Goal: Task Accomplishment & Management: Manage account settings

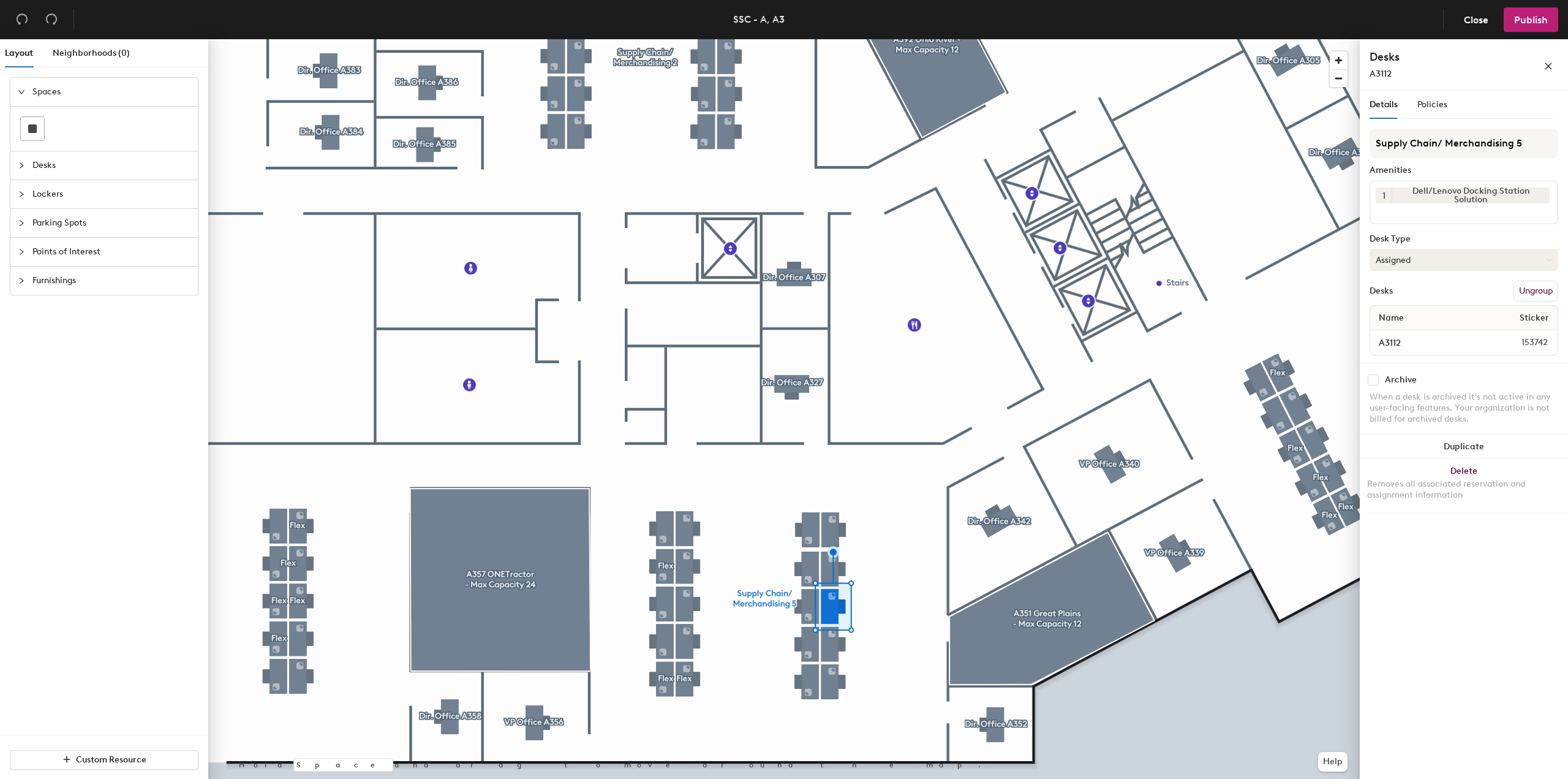
click at [1415, 259] on button "Assigned" at bounding box center [1464, 259] width 188 height 22
click at [1422, 329] on div "Hoteled" at bounding box center [1431, 334] width 123 height 18
click at [1525, 19] on span "Publish" at bounding box center [1530, 20] width 34 height 12
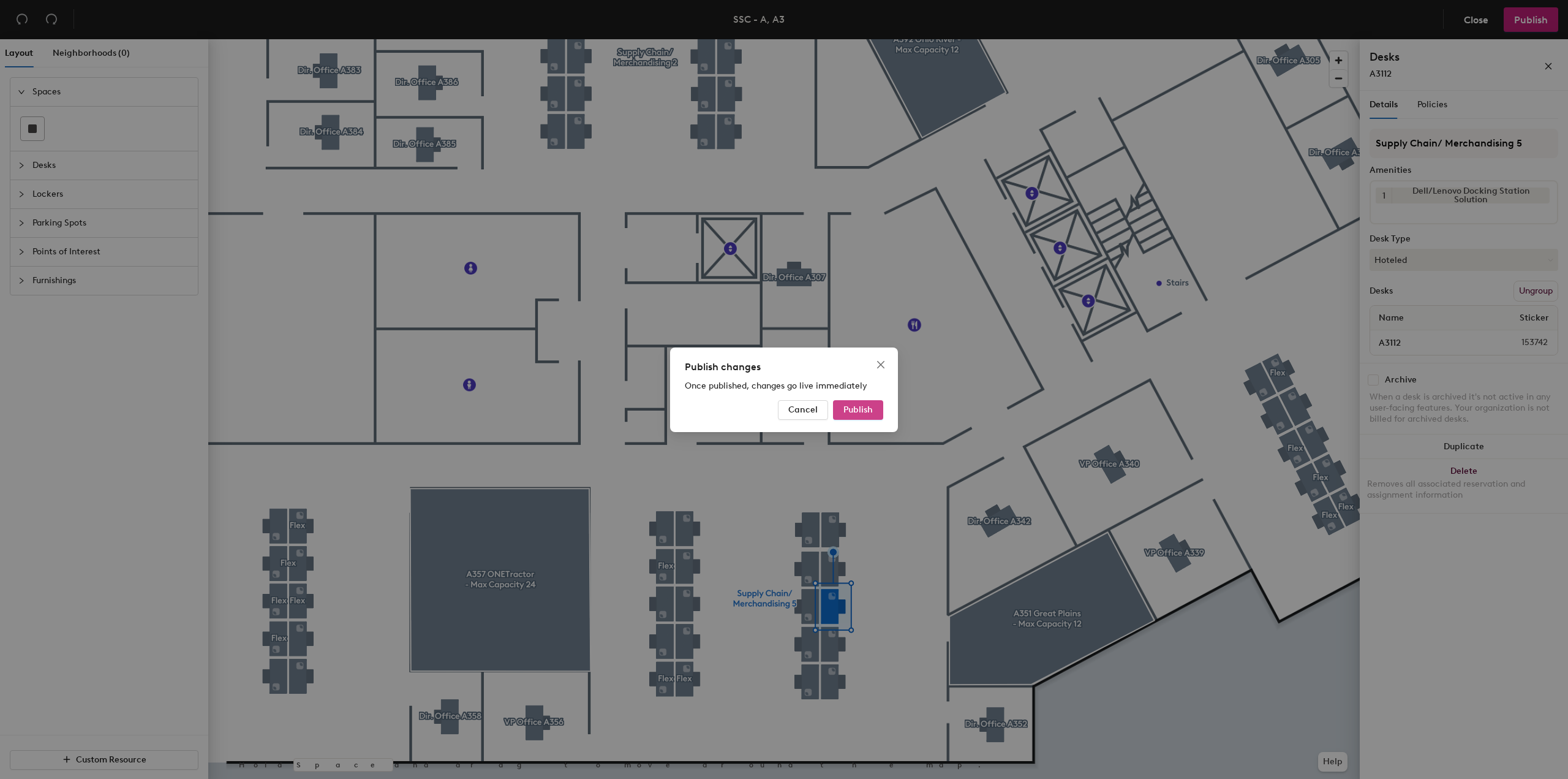
click at [861, 407] on span "Publish" at bounding box center [858, 409] width 29 height 11
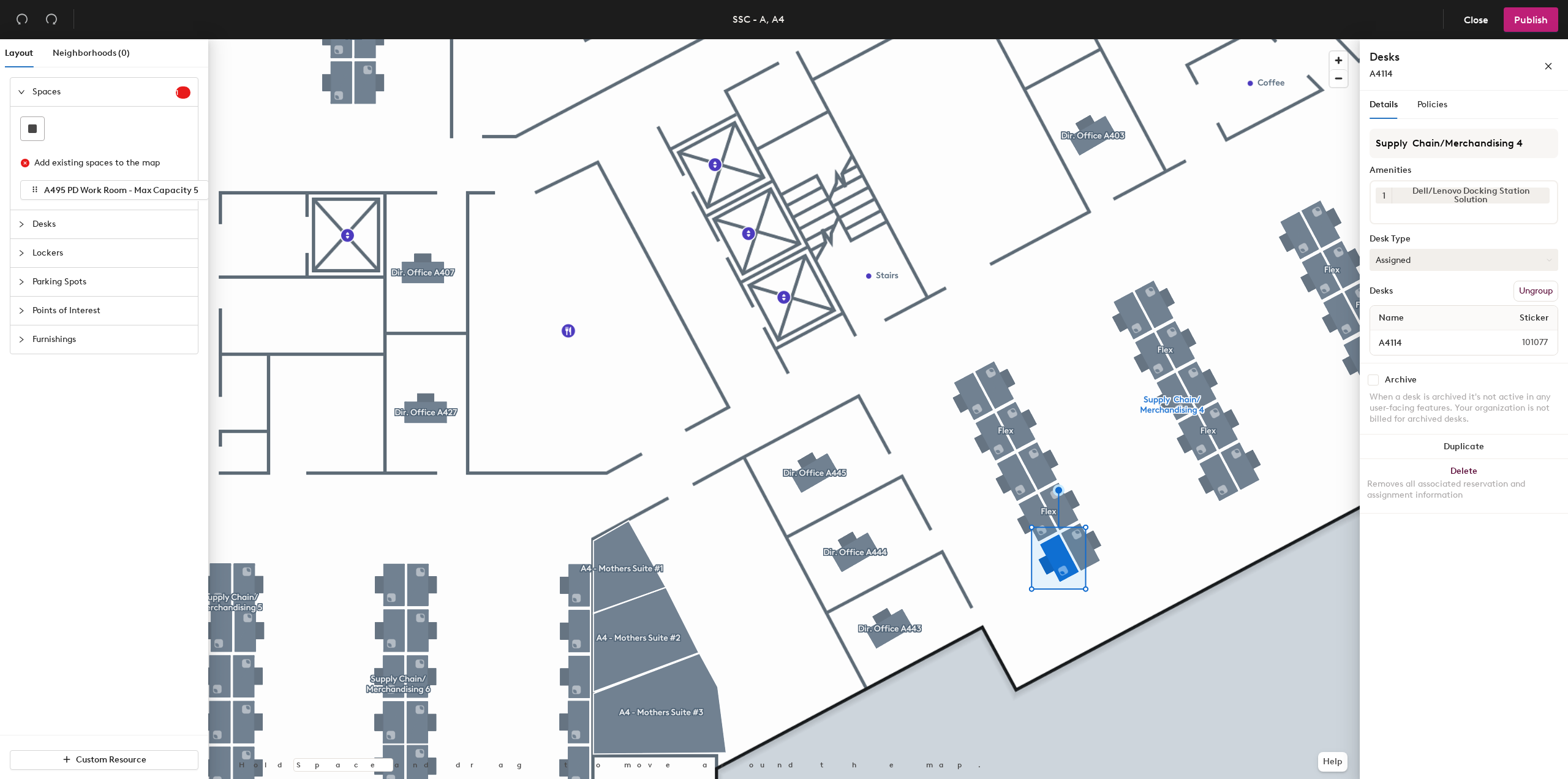
click at [1477, 251] on button "Assigned" at bounding box center [1464, 259] width 188 height 22
click at [1437, 334] on div "Hoteled" at bounding box center [1431, 334] width 123 height 18
click at [1525, 18] on span "Publish" at bounding box center [1530, 20] width 34 height 12
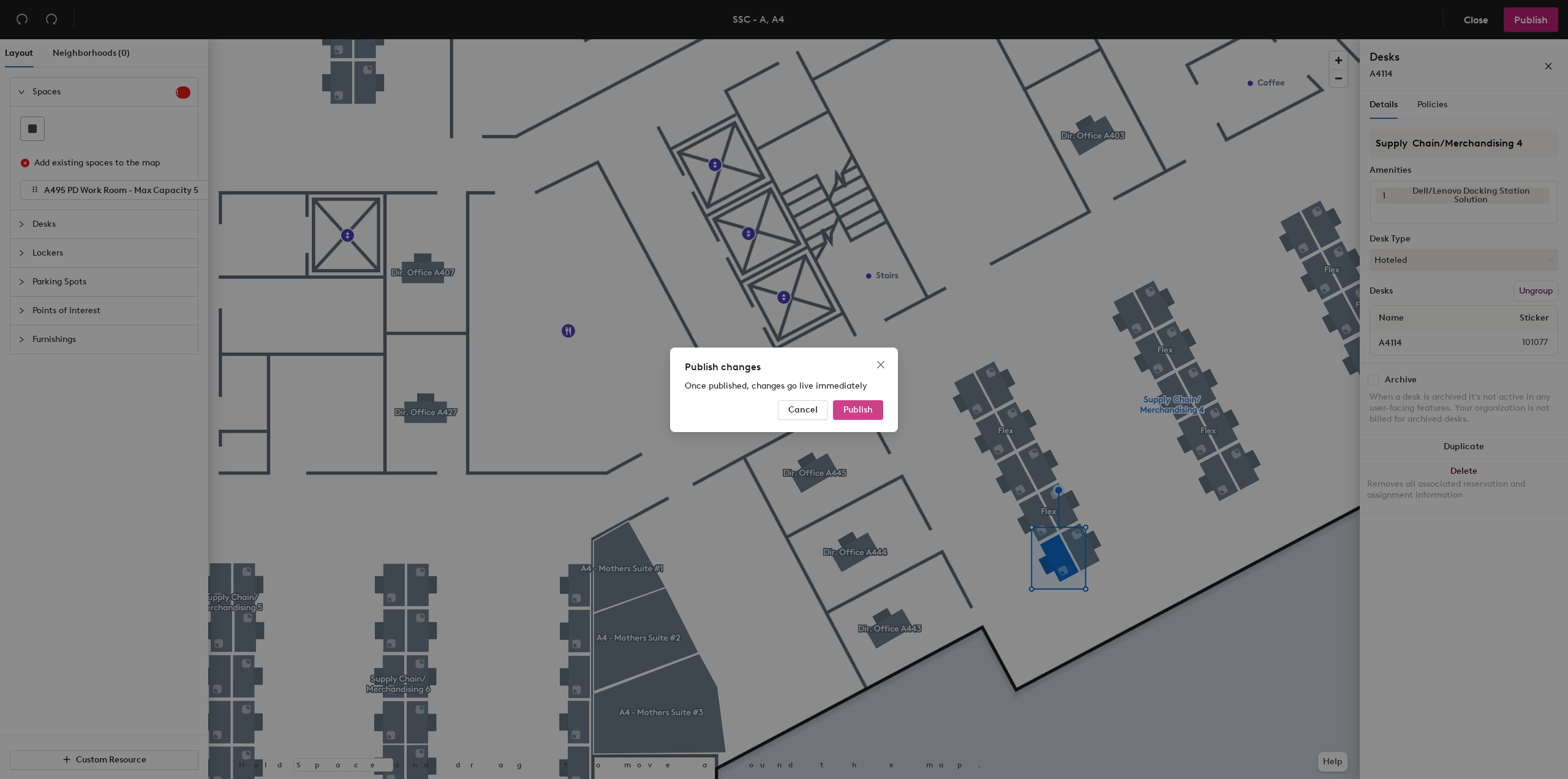
click at [870, 411] on span "Publish" at bounding box center [858, 409] width 29 height 11
